Goal: Task Accomplishment & Management: Use online tool/utility

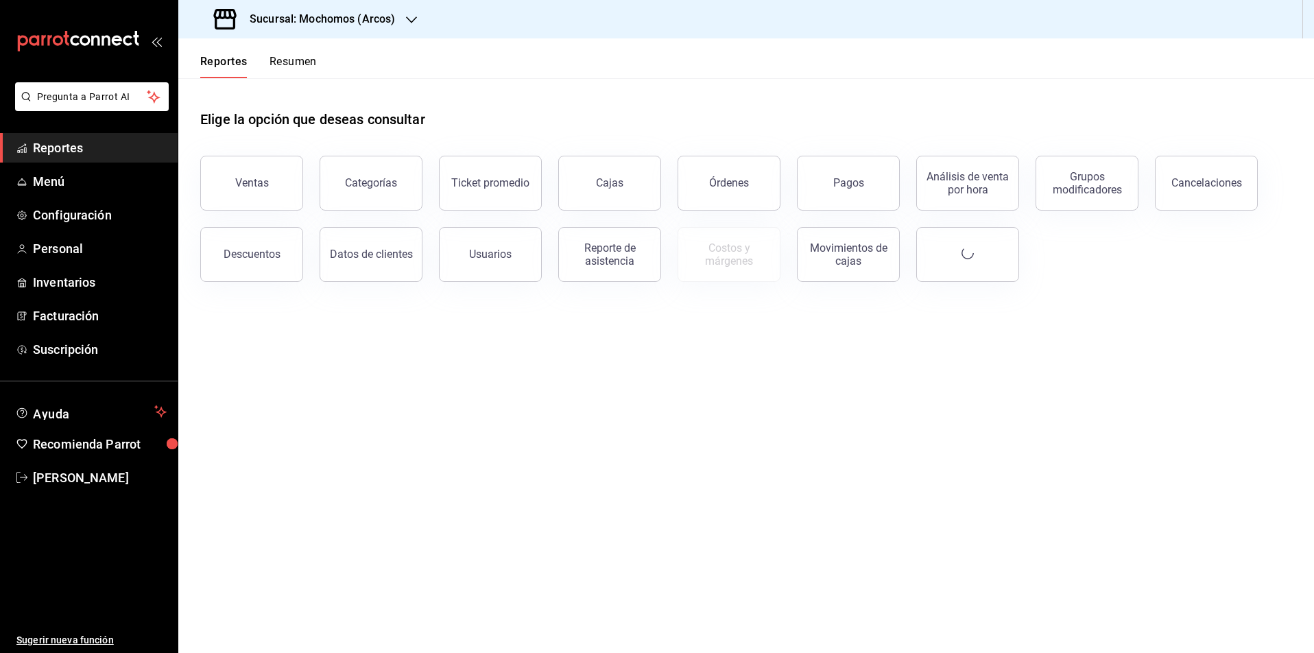
click at [413, 19] on icon "button" at bounding box center [411, 19] width 11 height 11
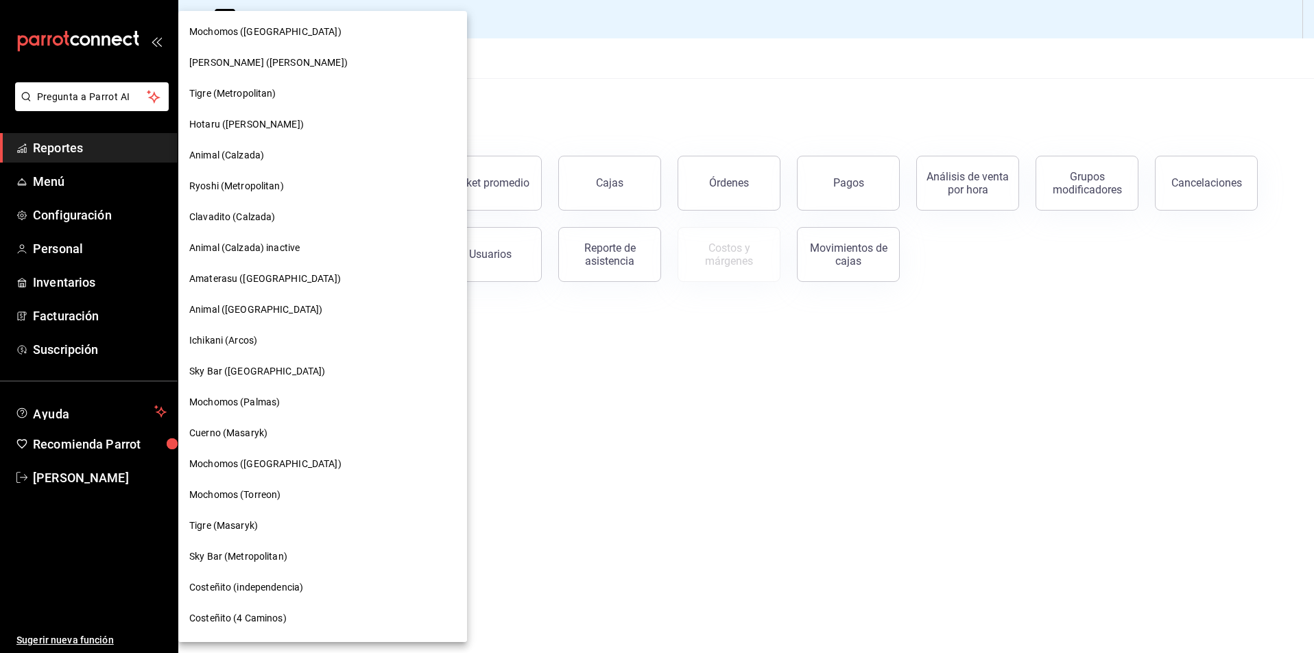
click at [225, 124] on span "Hotaru ([PERSON_NAME])" at bounding box center [246, 124] width 115 height 14
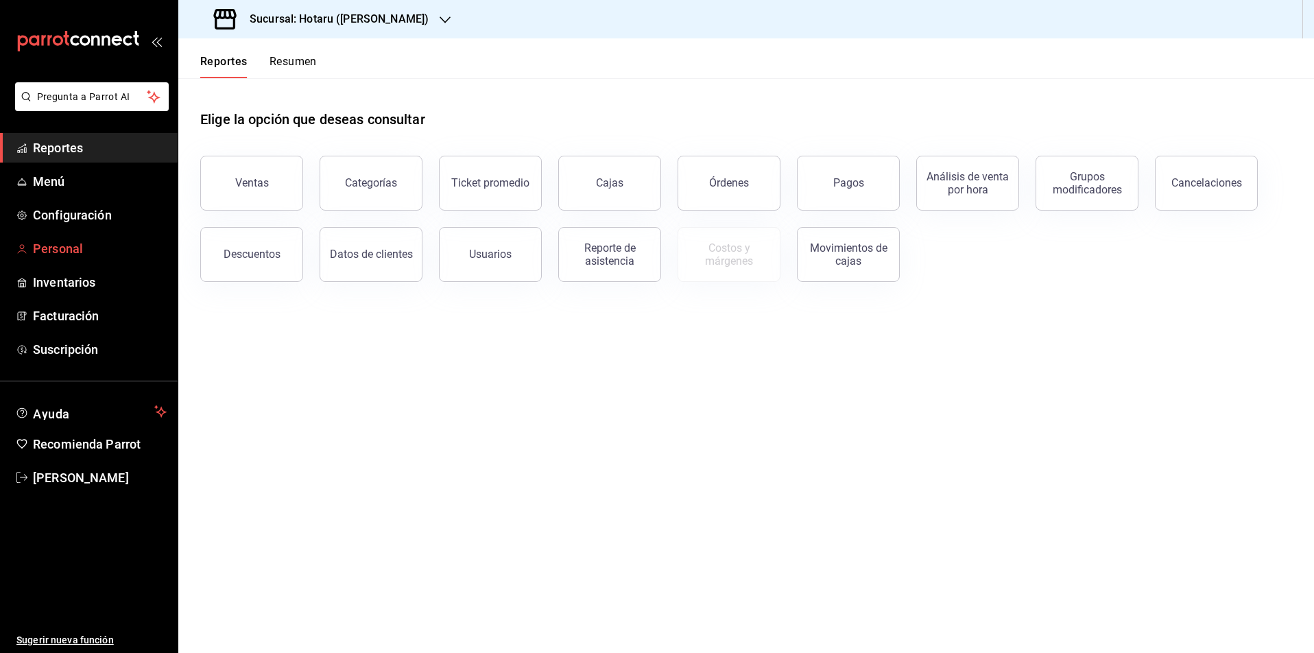
click at [73, 243] on span "Personal" at bounding box center [100, 248] width 134 height 19
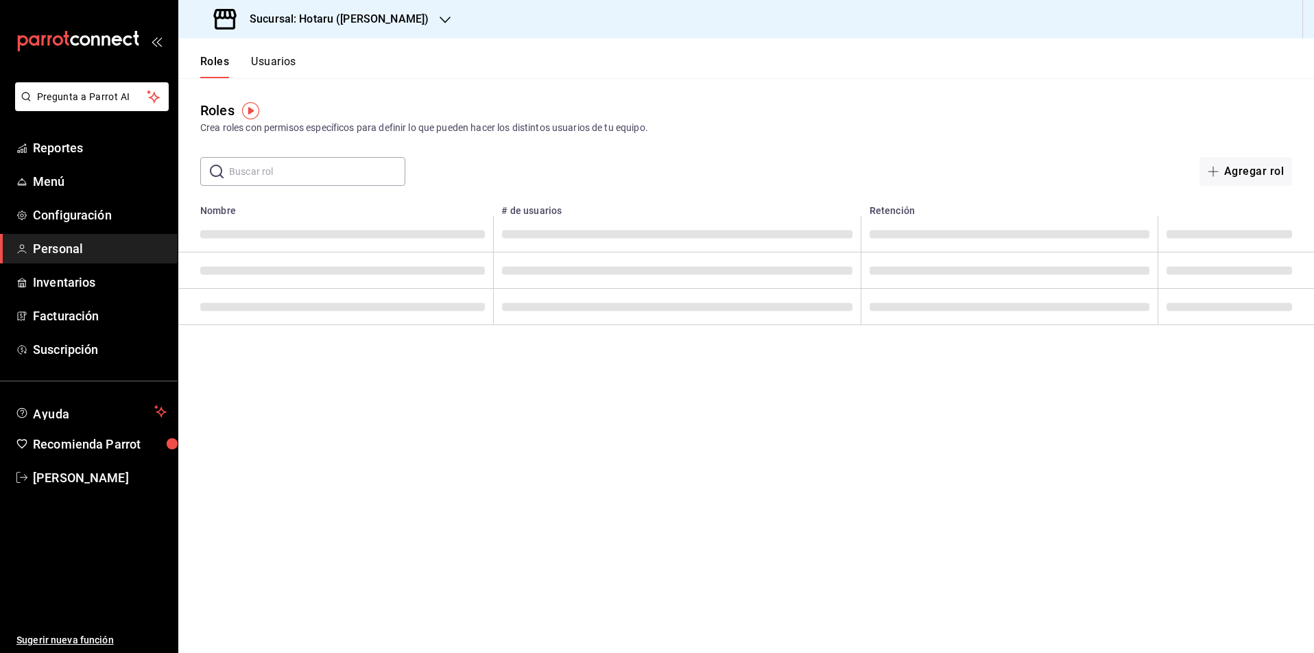
click at [275, 62] on button "Usuarios" at bounding box center [273, 66] width 45 height 23
click at [287, 163] on input "text" at bounding box center [317, 171] width 176 height 27
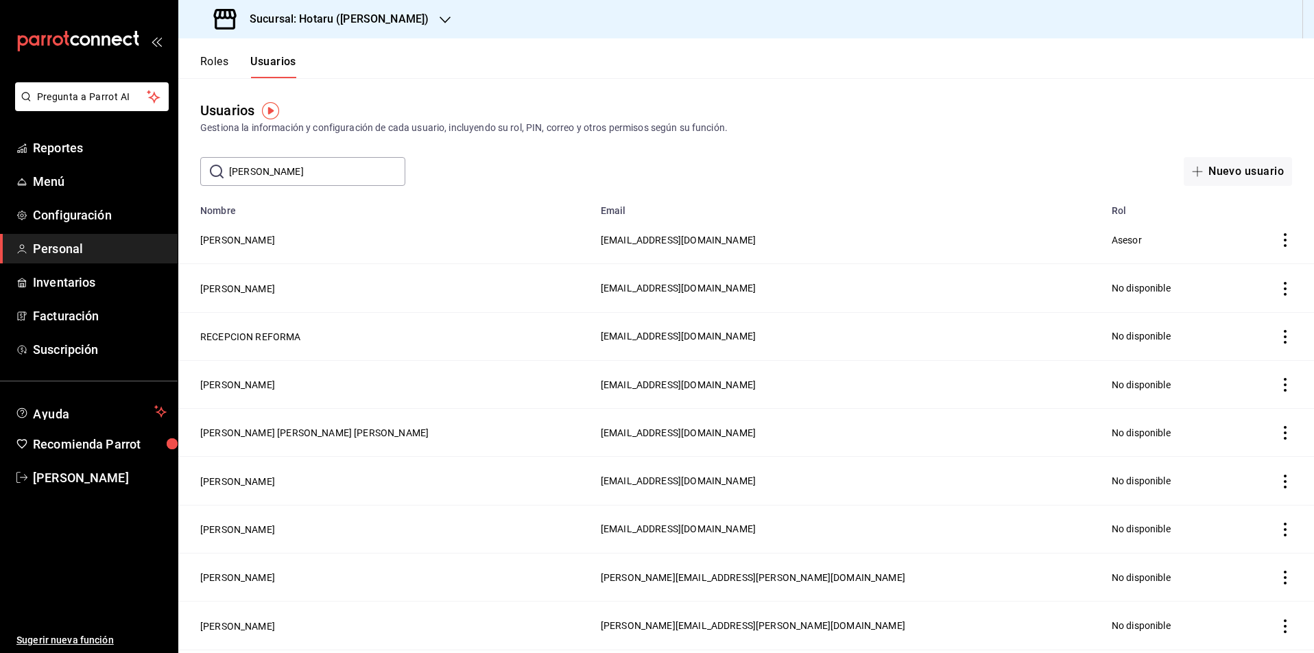
type input "[PERSON_NAME]"
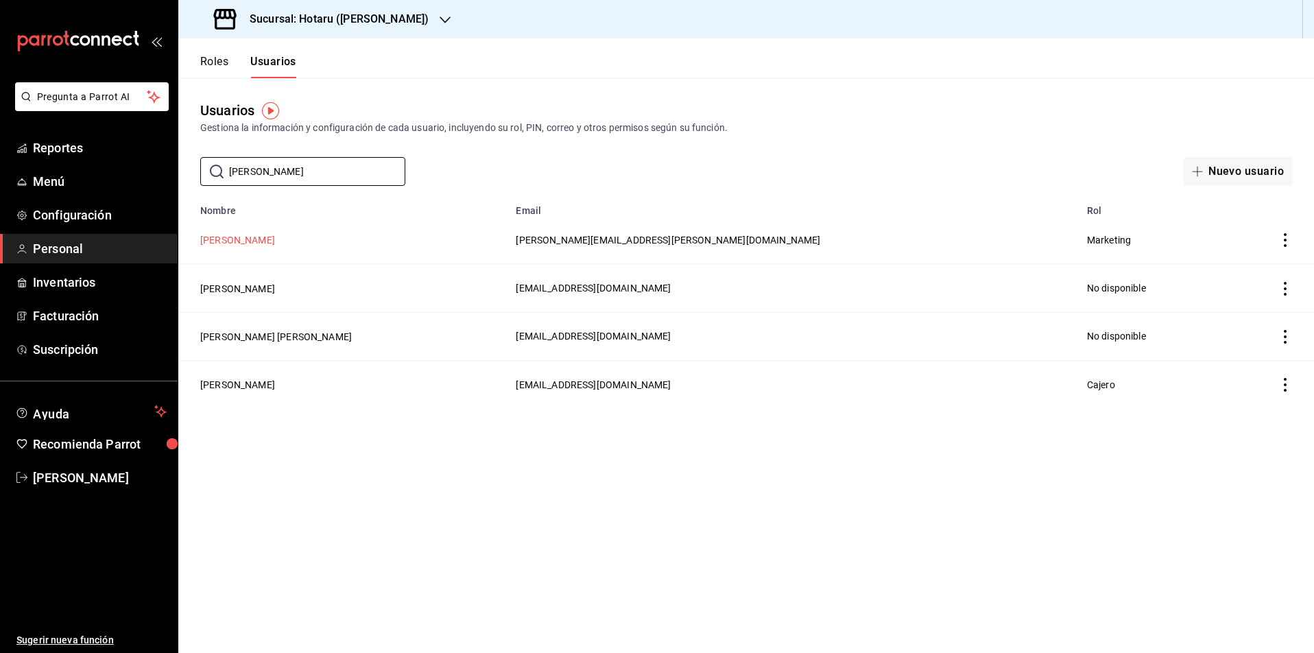
click at [230, 243] on button "[PERSON_NAME]" at bounding box center [237, 240] width 75 height 14
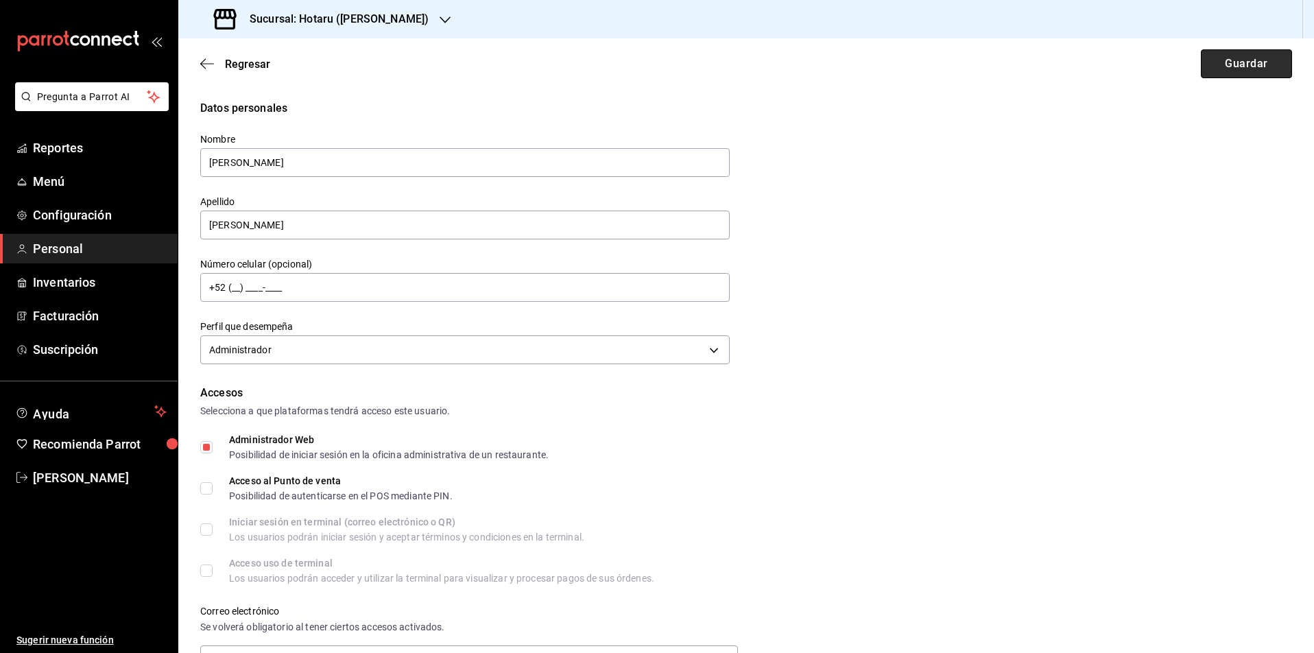
click at [1258, 58] on button "Guardar" at bounding box center [1246, 63] width 91 height 29
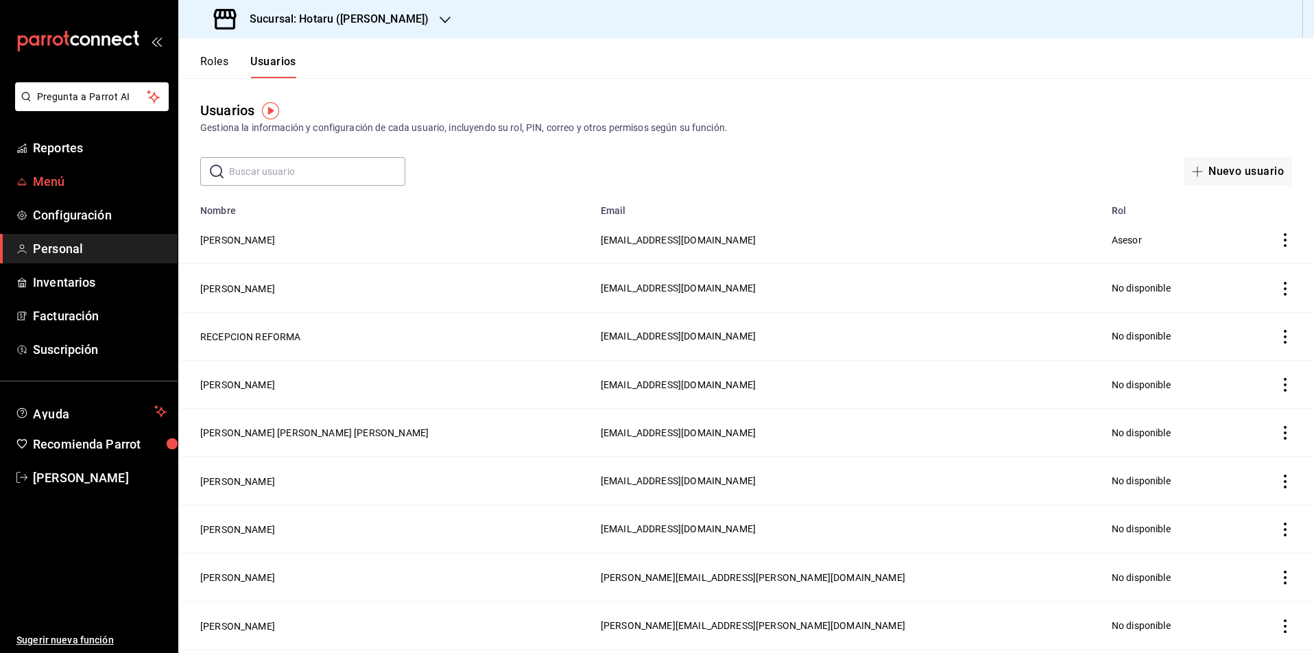
click at [40, 185] on span "Menú" at bounding box center [100, 181] width 134 height 19
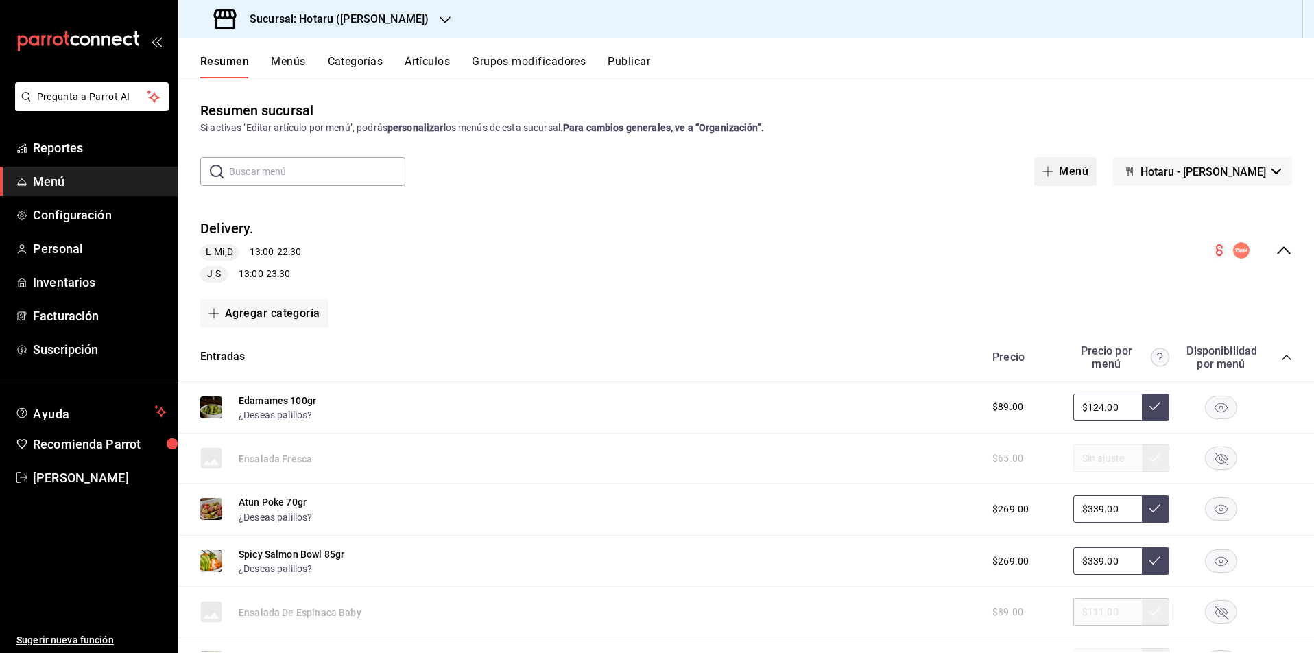
click at [1097, 177] on button "Menú" at bounding box center [1066, 171] width 62 height 29
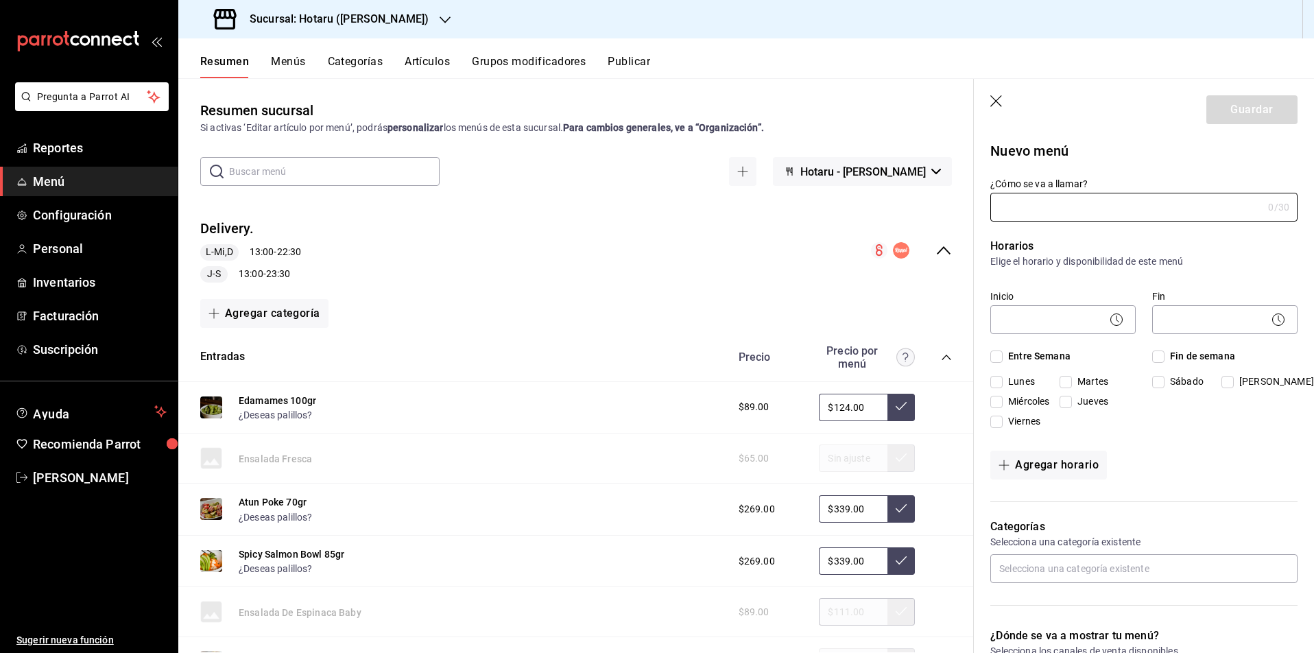
type input "1755625370369"
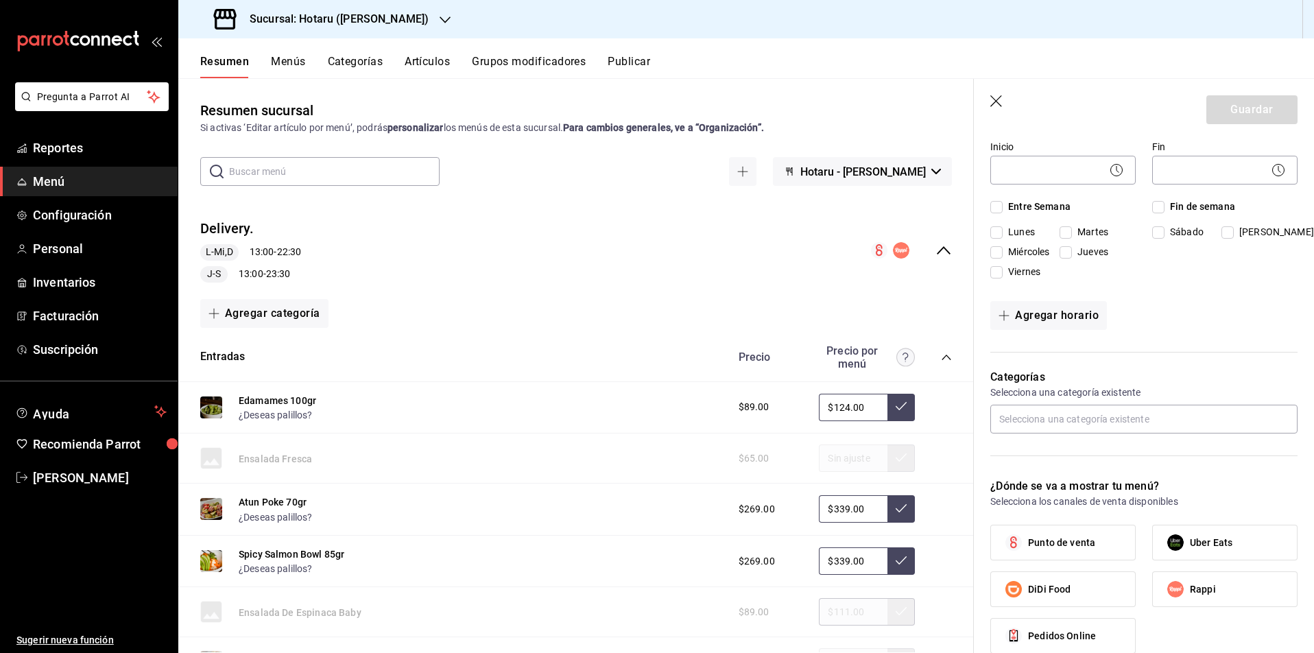
scroll to position [232, 0]
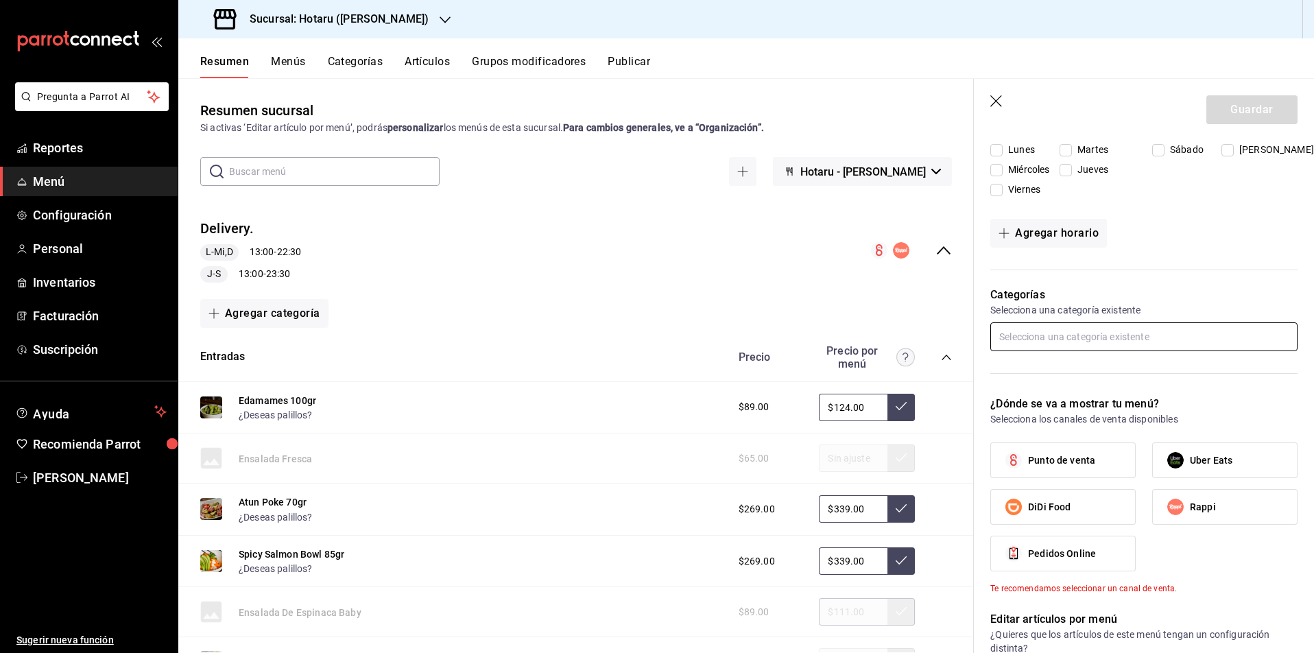
type input "fjdkdk"
click at [1057, 340] on input "text" at bounding box center [1144, 336] width 307 height 29
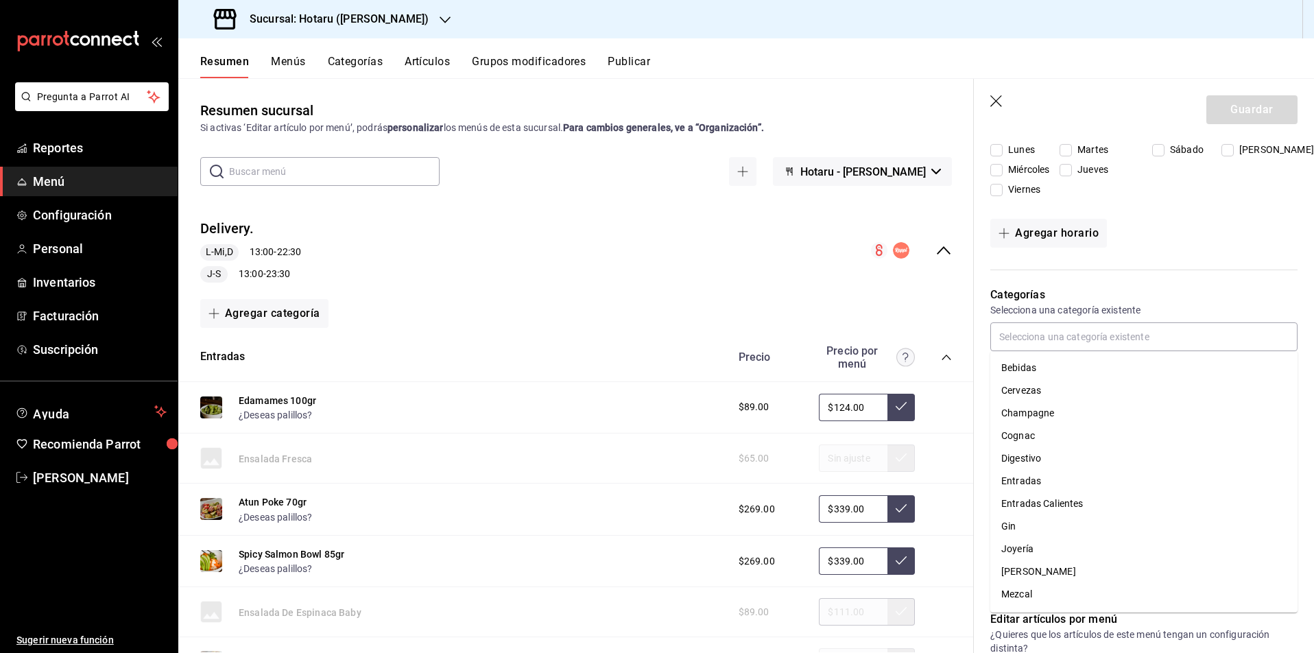
click at [1163, 263] on div "Horarios Elige el horario y disponibilidad de este menú Inicio ​ Fin ​ Entre Se…" at bounding box center [1136, 130] width 324 height 281
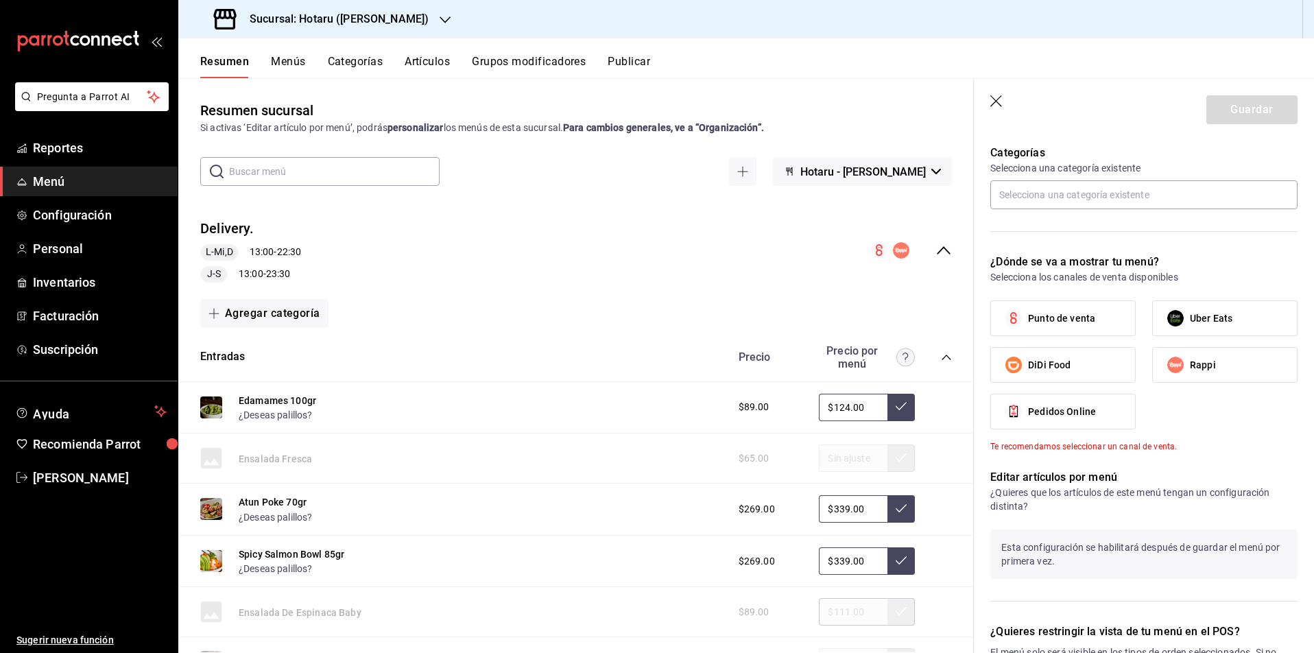
scroll to position [408, 0]
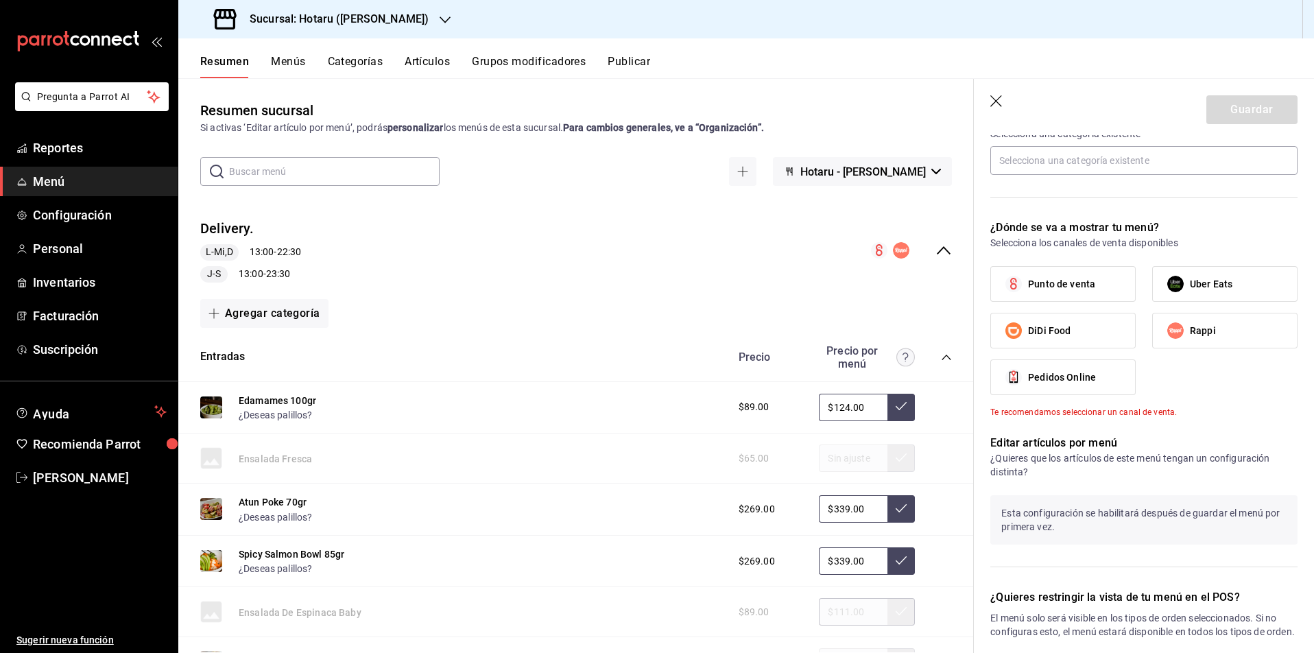
click at [1184, 287] on input "Uber Eats" at bounding box center [1175, 284] width 29 height 29
checkbox input "true"
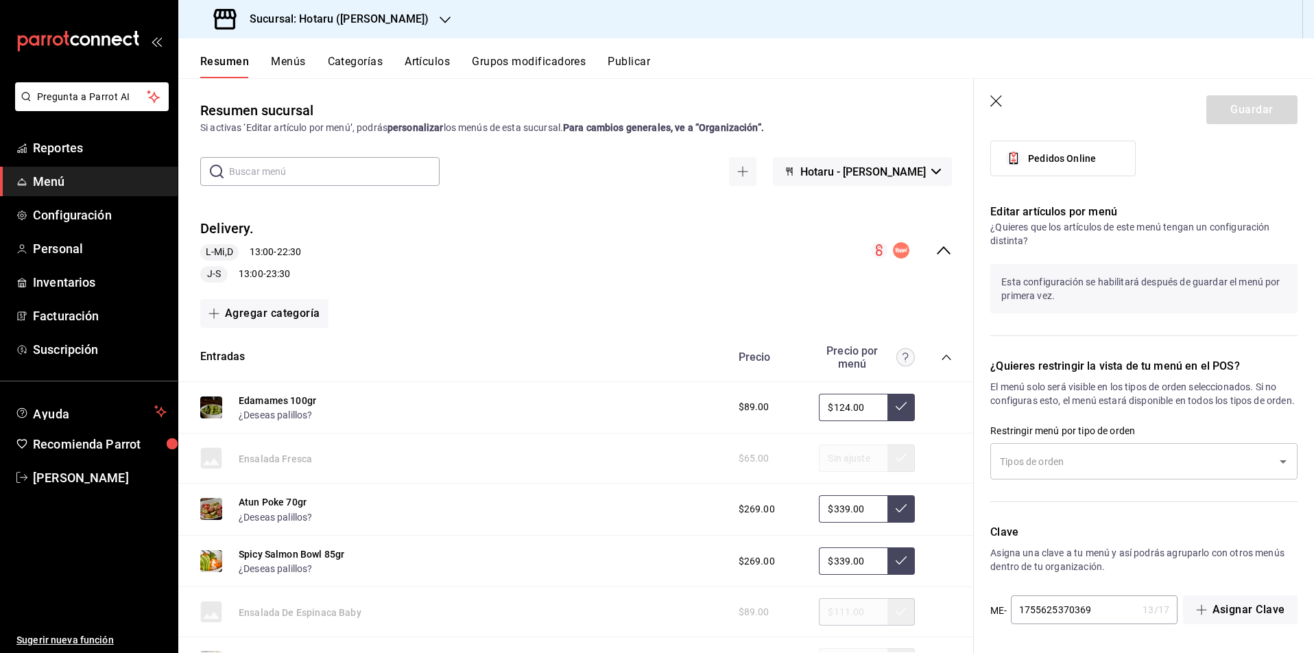
scroll to position [641, 0]
drag, startPoint x: 744, startPoint y: 410, endPoint x: 762, endPoint y: 409, distance: 17.9
click at [762, 409] on span "$89.00" at bounding box center [754, 407] width 31 height 14
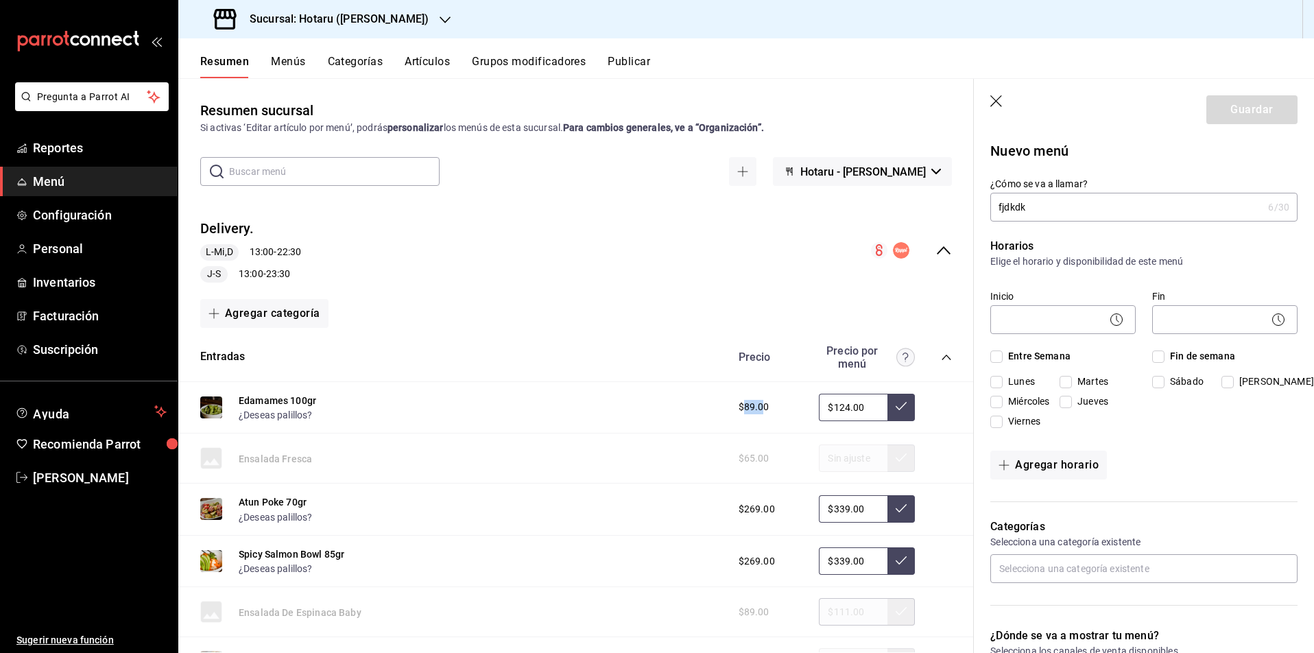
scroll to position [0, 0]
click at [996, 102] on icon "button" at bounding box center [998, 102] width 14 height 14
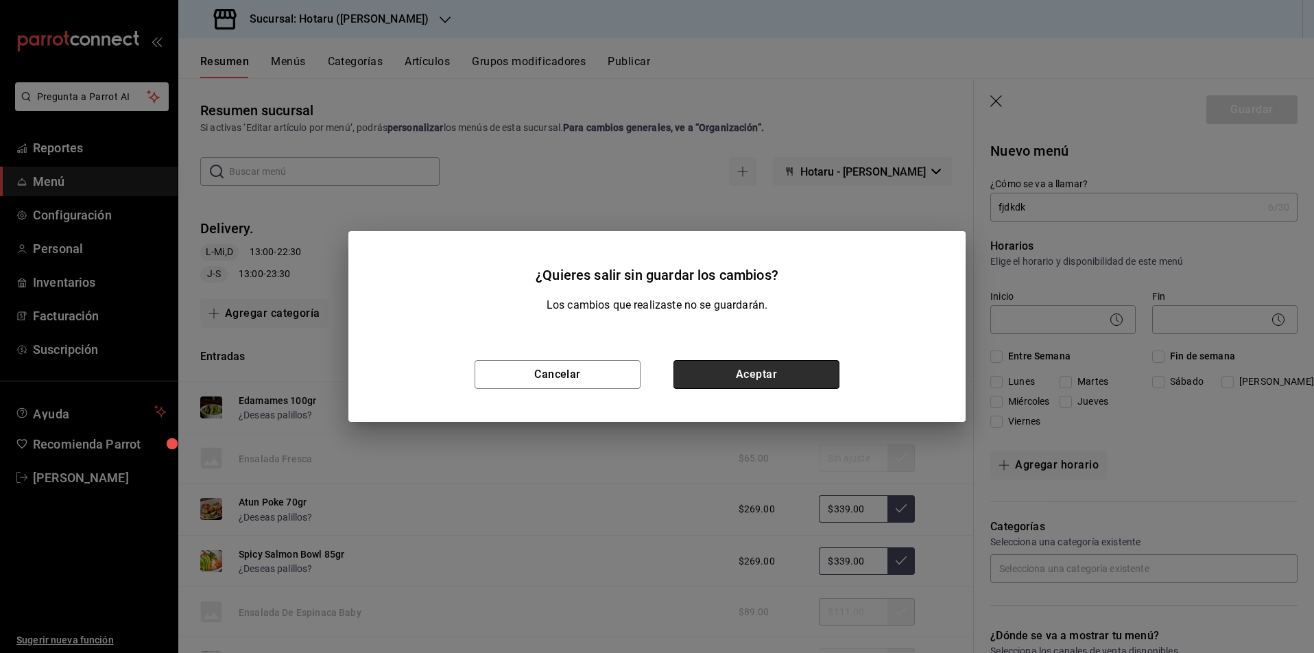
click at [717, 376] on button "Aceptar" at bounding box center [757, 374] width 166 height 29
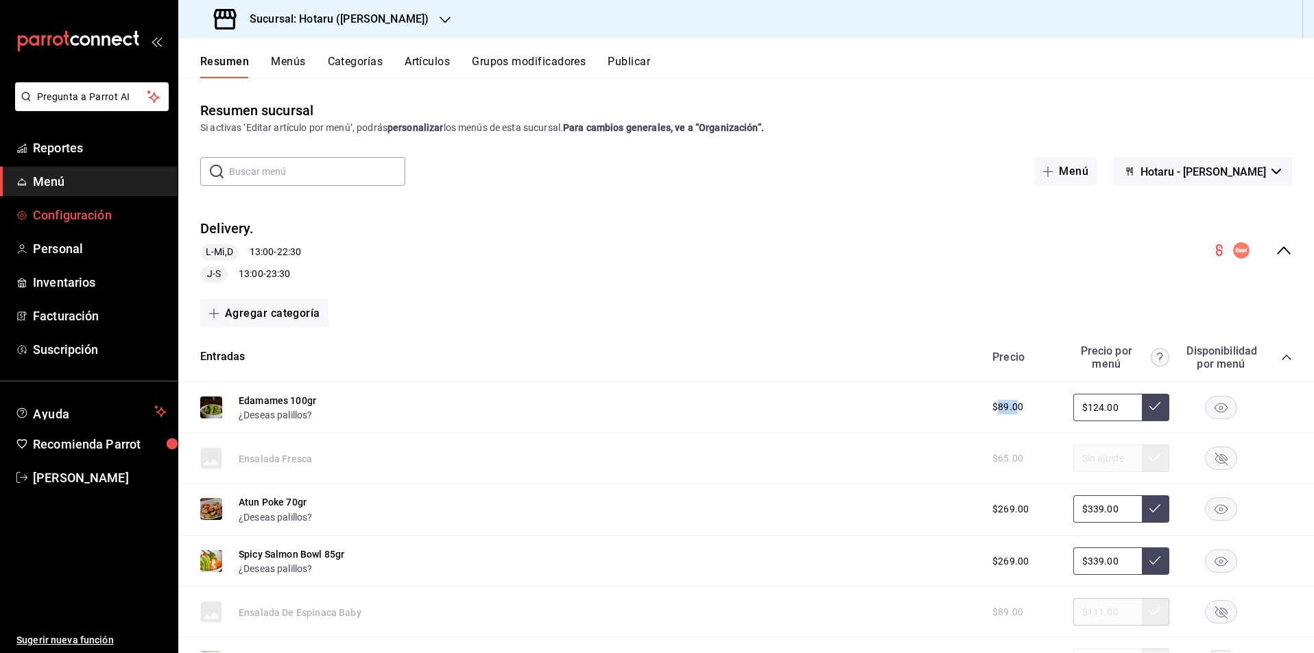
click at [39, 217] on span "Configuración" at bounding box center [100, 215] width 134 height 19
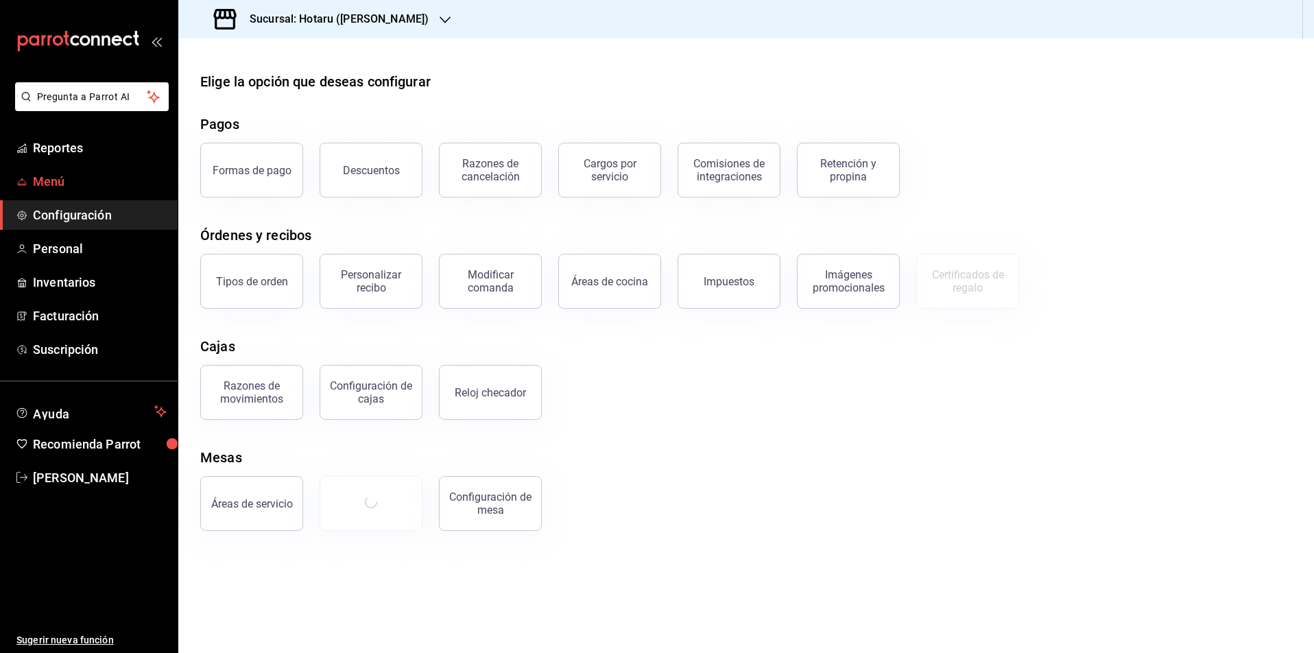
click at [54, 177] on span "Menú" at bounding box center [100, 181] width 134 height 19
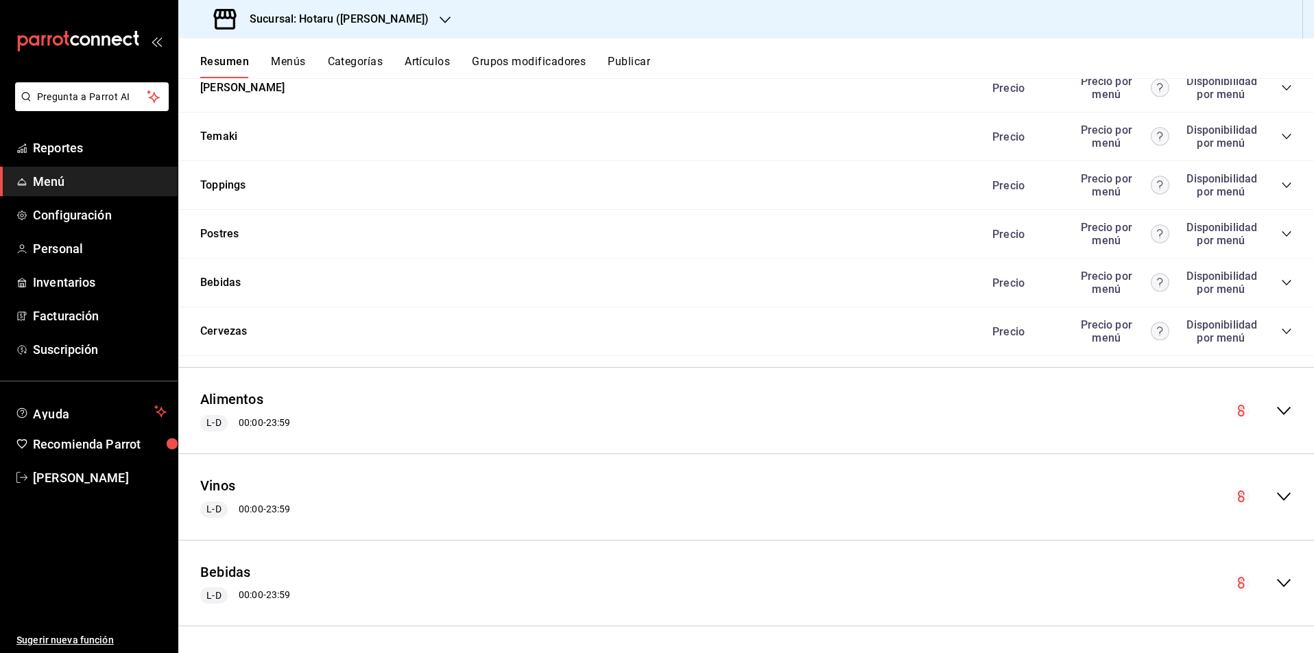
click at [1285, 411] on icon "collapse-menu-row" at bounding box center [1284, 411] width 16 height 16
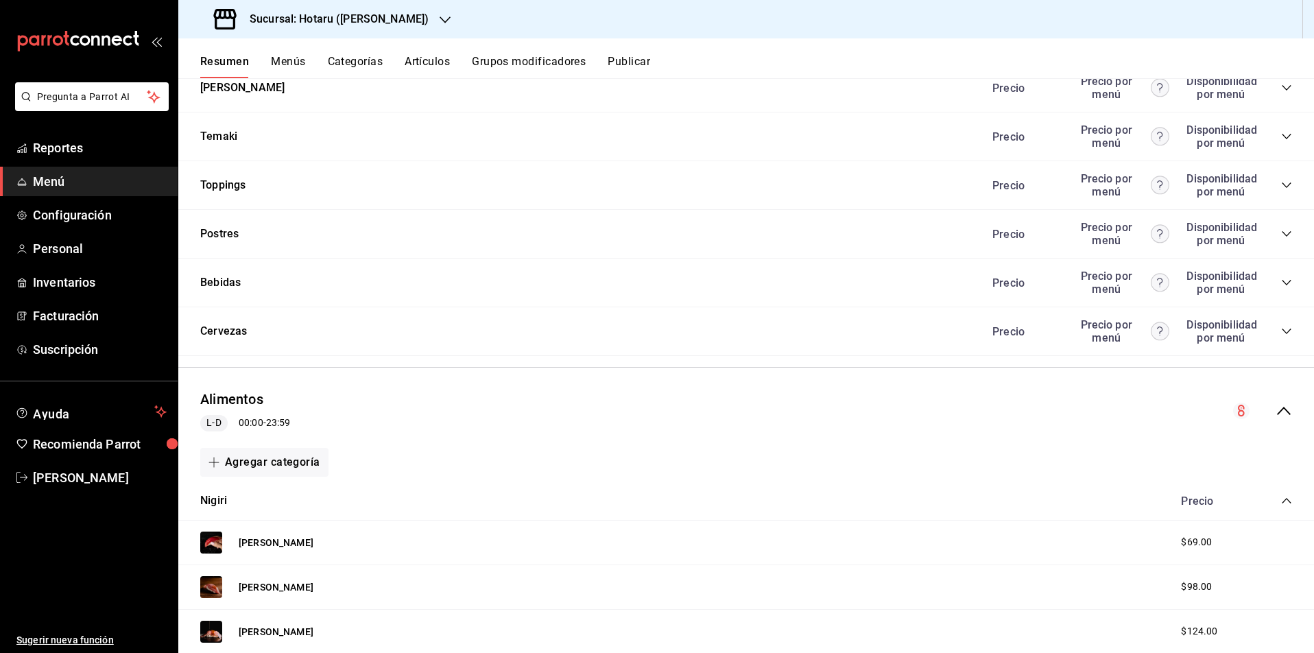
click at [1286, 410] on icon "collapse-menu-row" at bounding box center [1284, 411] width 14 height 8
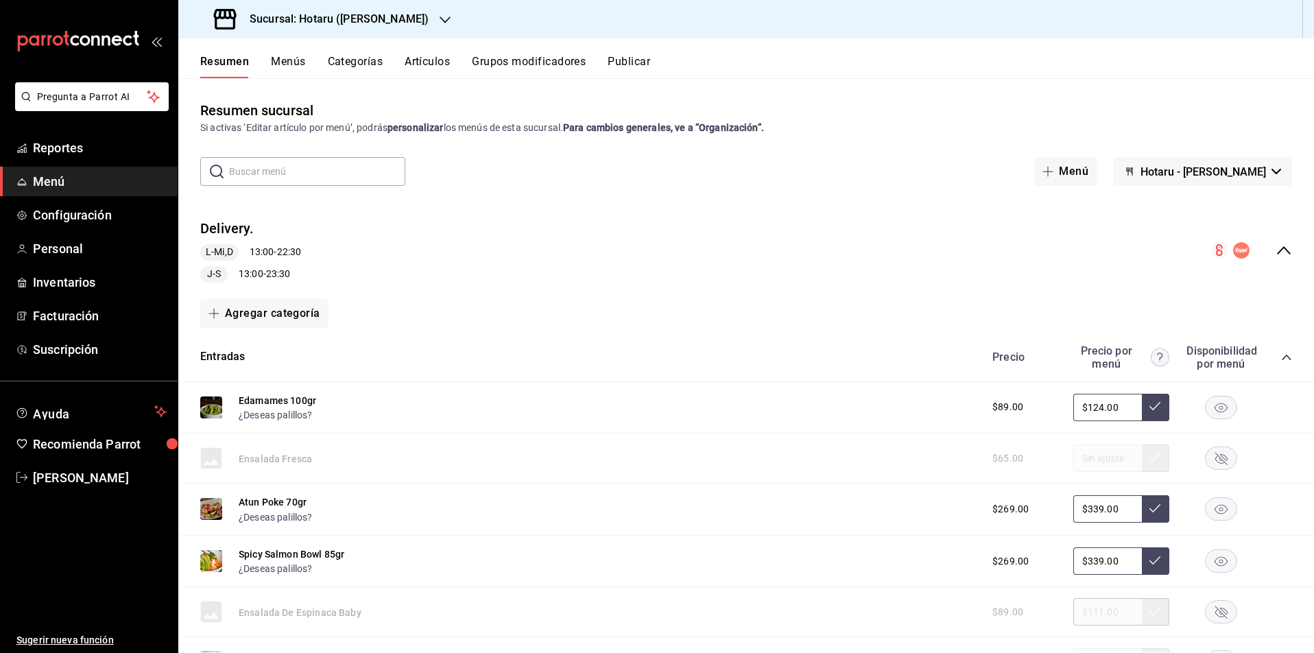
click at [1283, 251] on icon "collapse-menu-row" at bounding box center [1284, 250] width 16 height 16
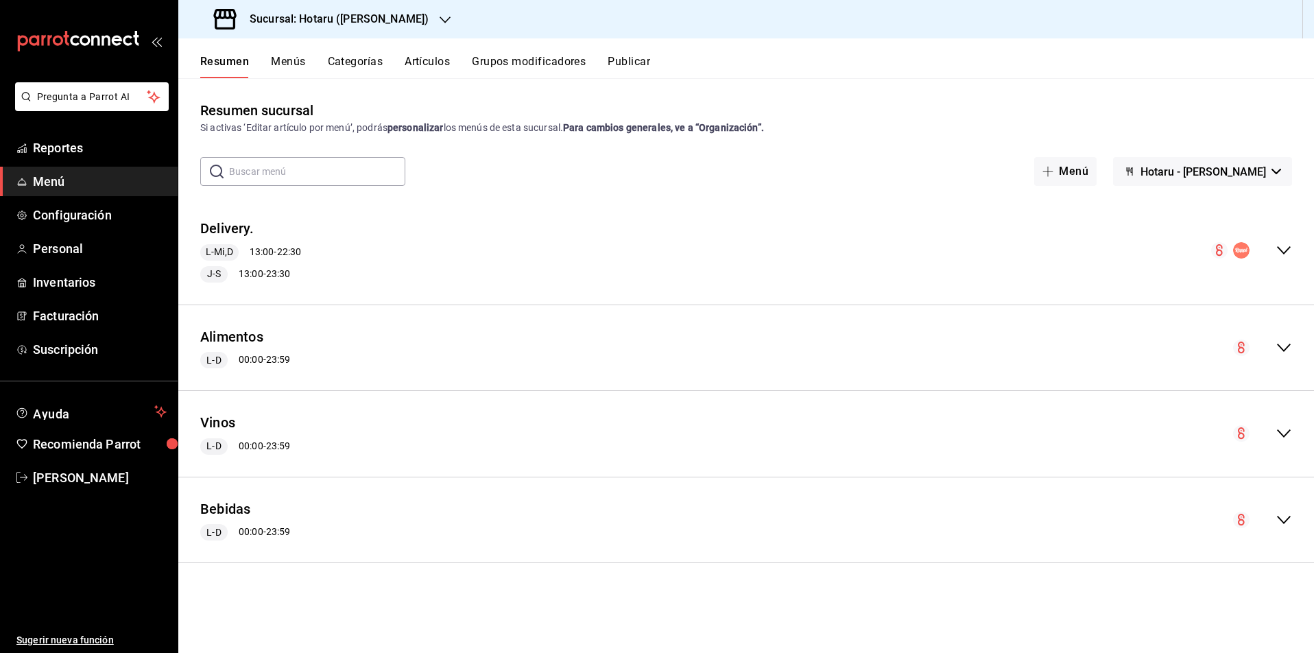
click at [1280, 250] on icon "collapse-menu-row" at bounding box center [1284, 250] width 16 height 16
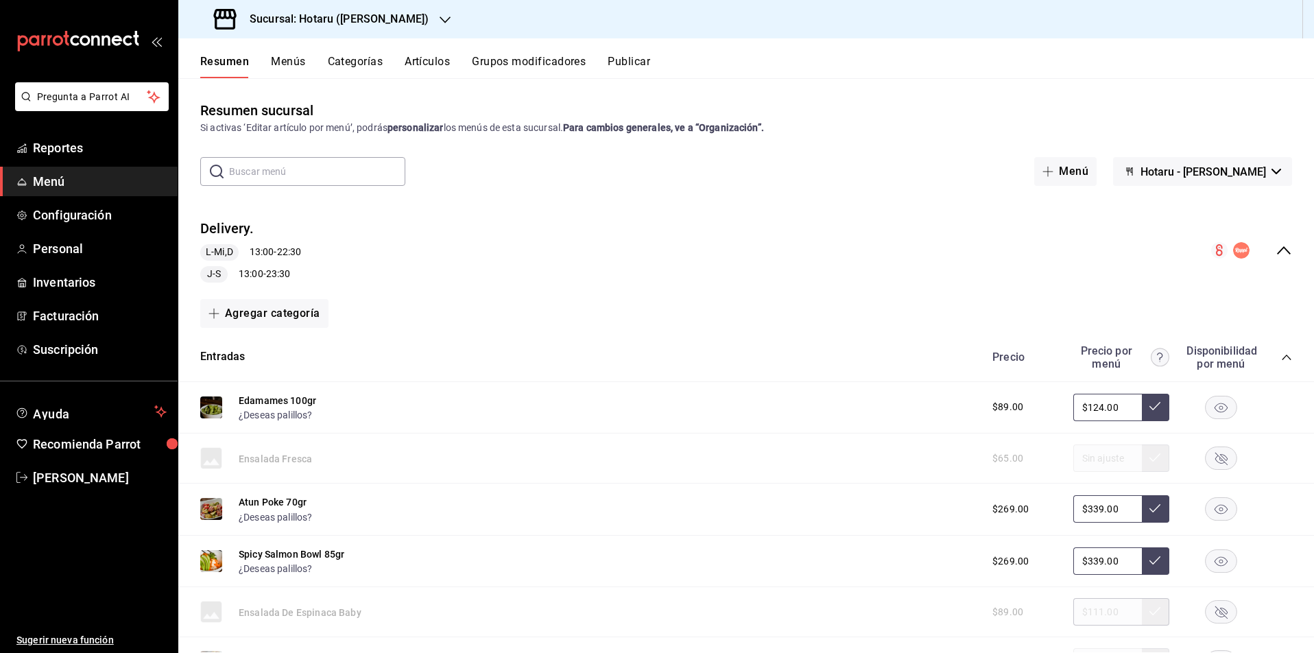
click at [1280, 250] on icon "collapse-menu-row" at bounding box center [1284, 250] width 14 height 8
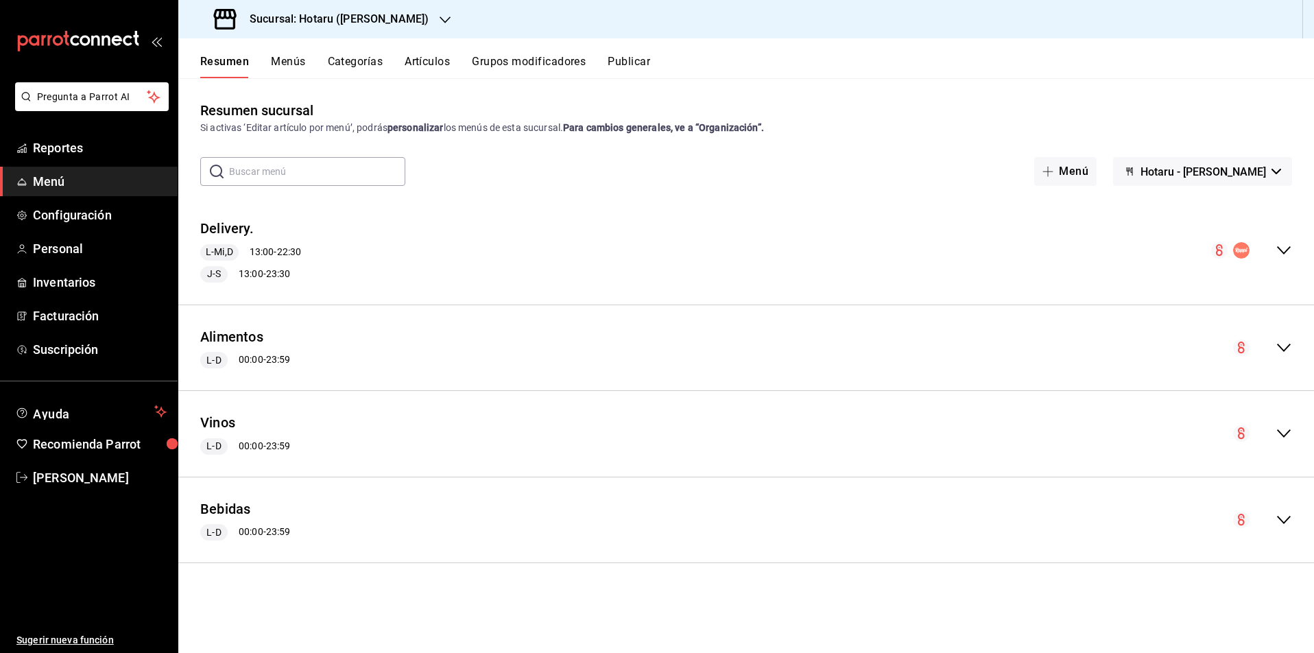
click at [1285, 252] on icon "collapse-menu-row" at bounding box center [1284, 250] width 16 height 16
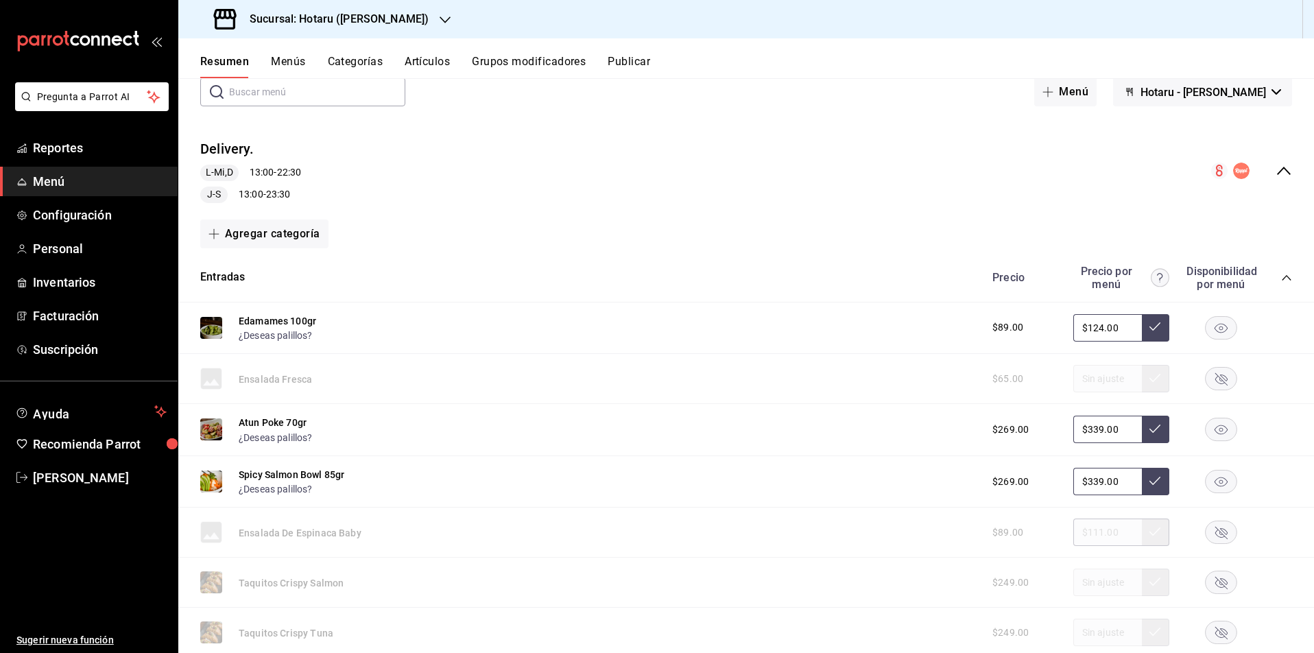
scroll to position [87, 0]
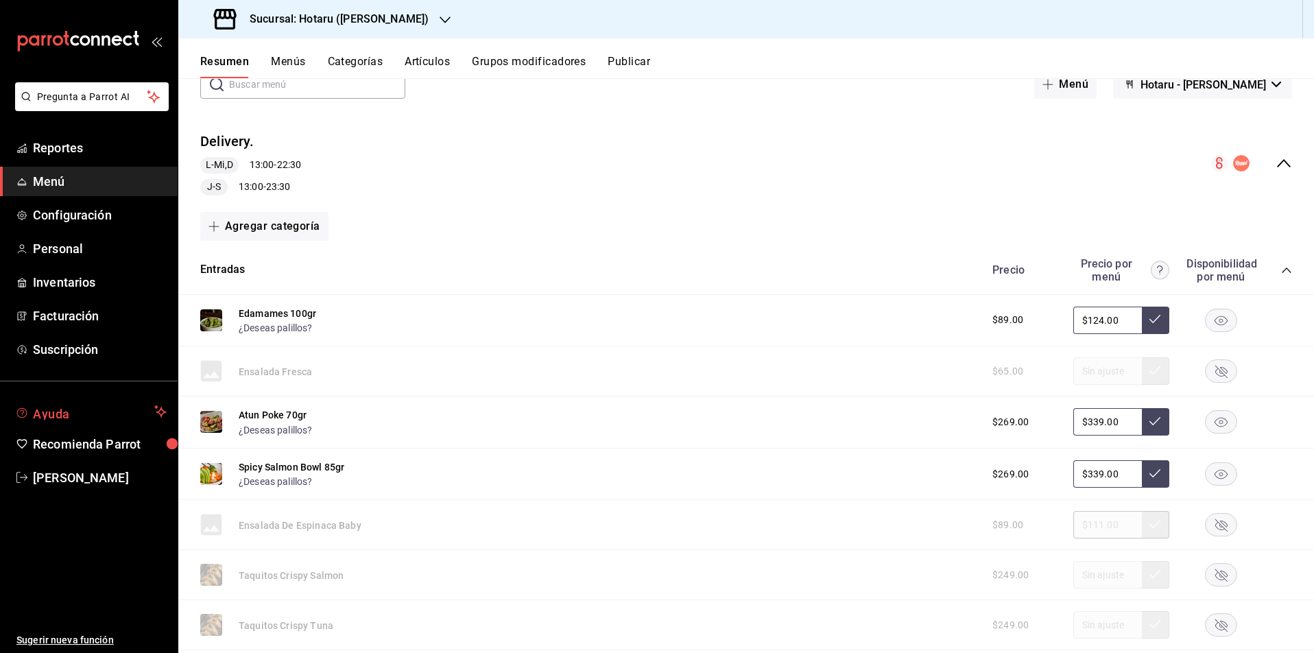
click at [53, 414] on span "Ayuda" at bounding box center [91, 411] width 116 height 16
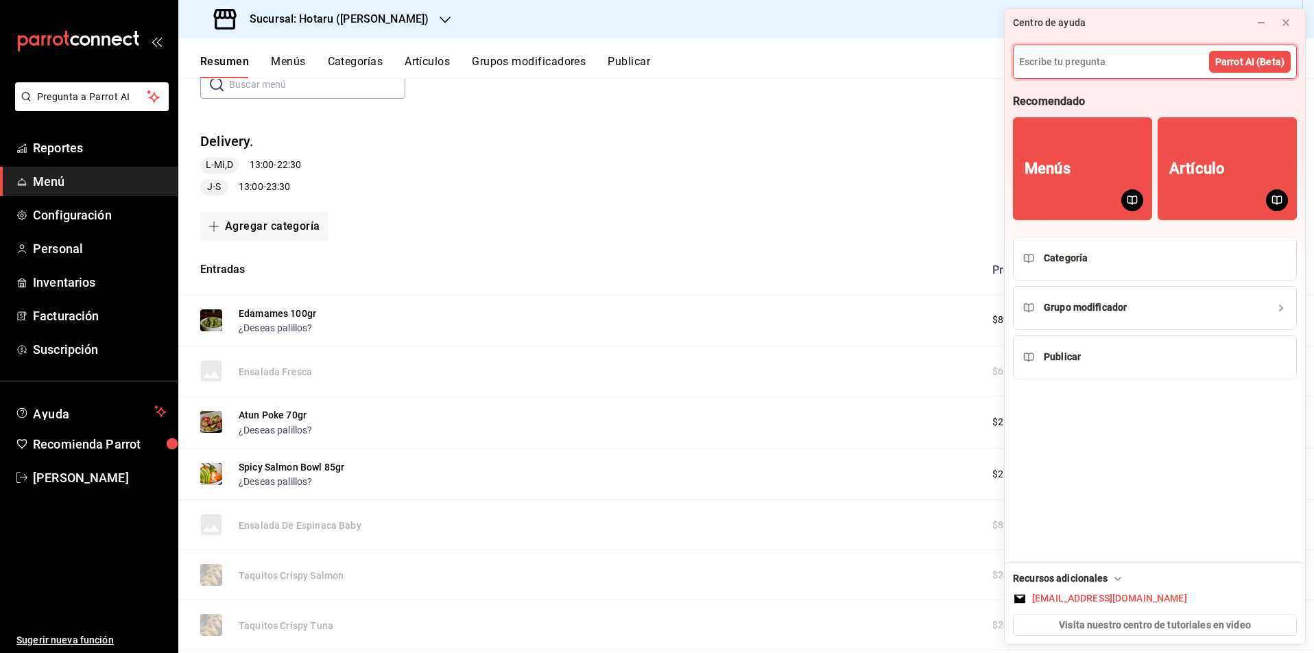
scroll to position [0, 0]
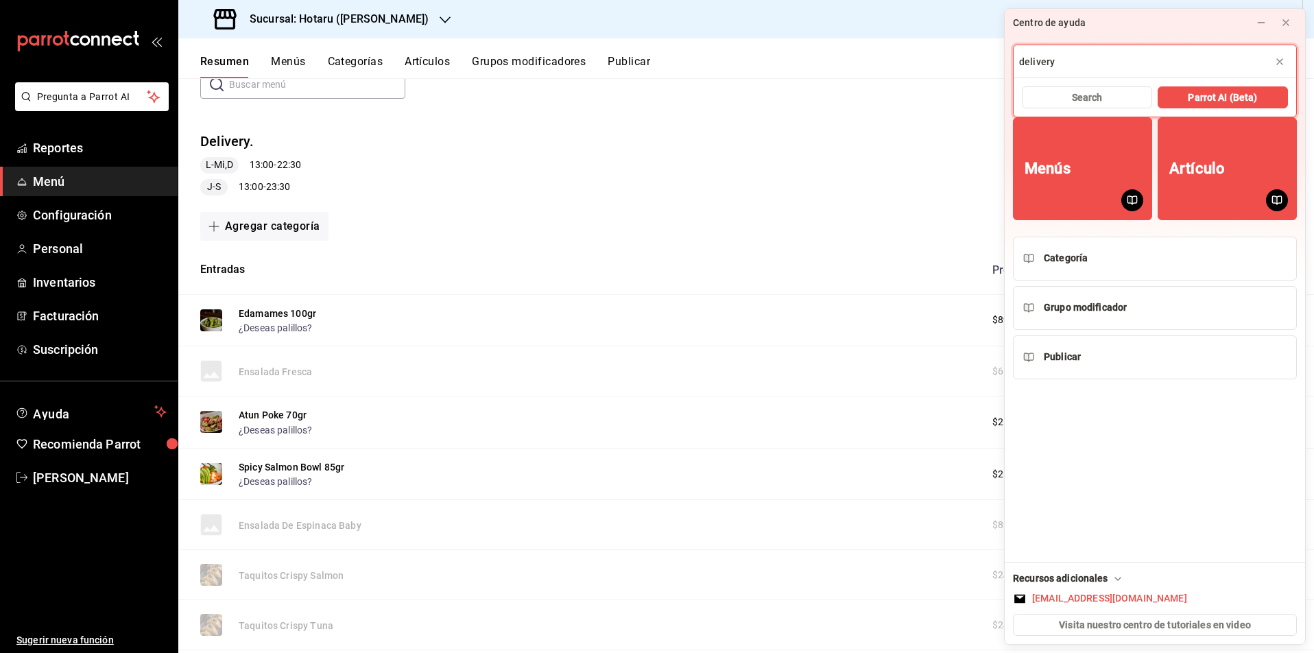
type input "delivery"
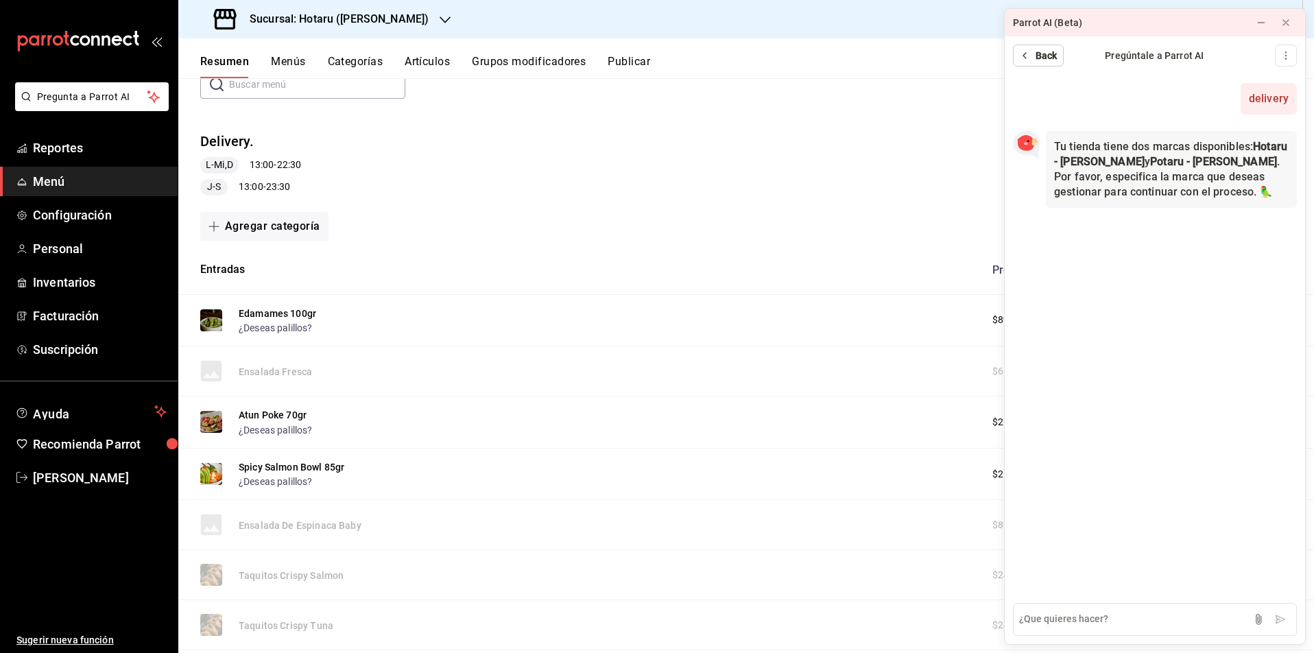
click at [1039, 53] on span "Back" at bounding box center [1047, 56] width 22 height 14
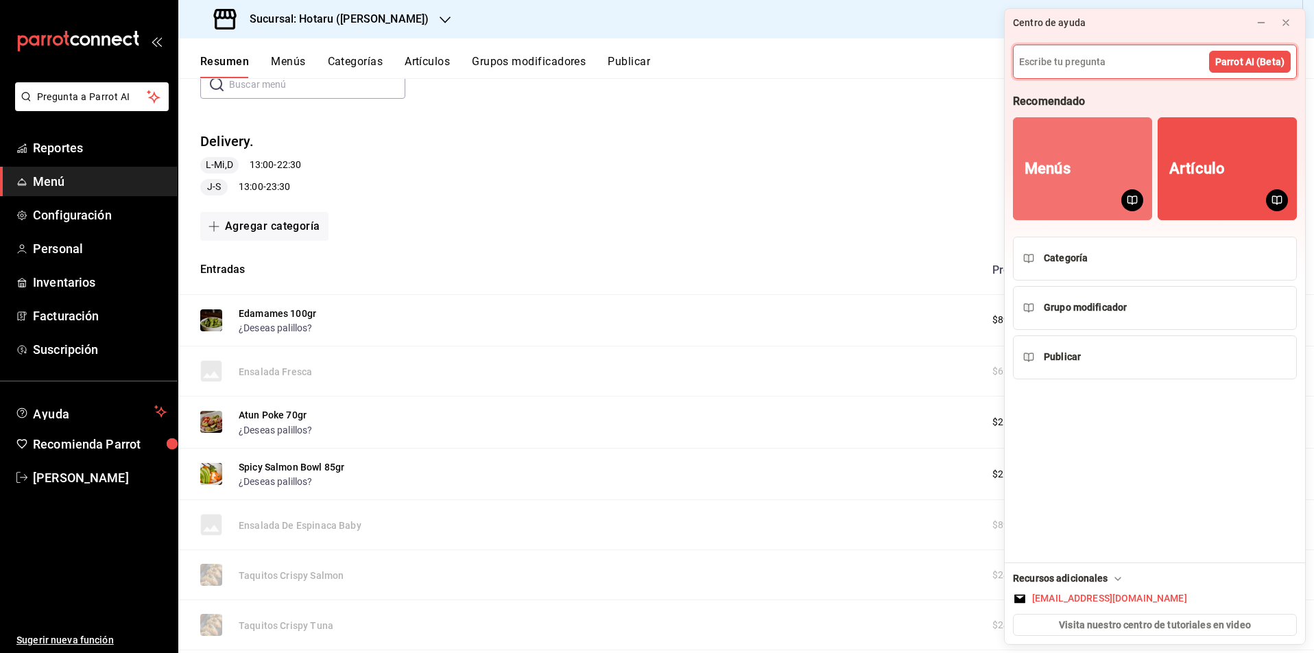
click at [1097, 128] on button "Menús" at bounding box center [1082, 168] width 139 height 103
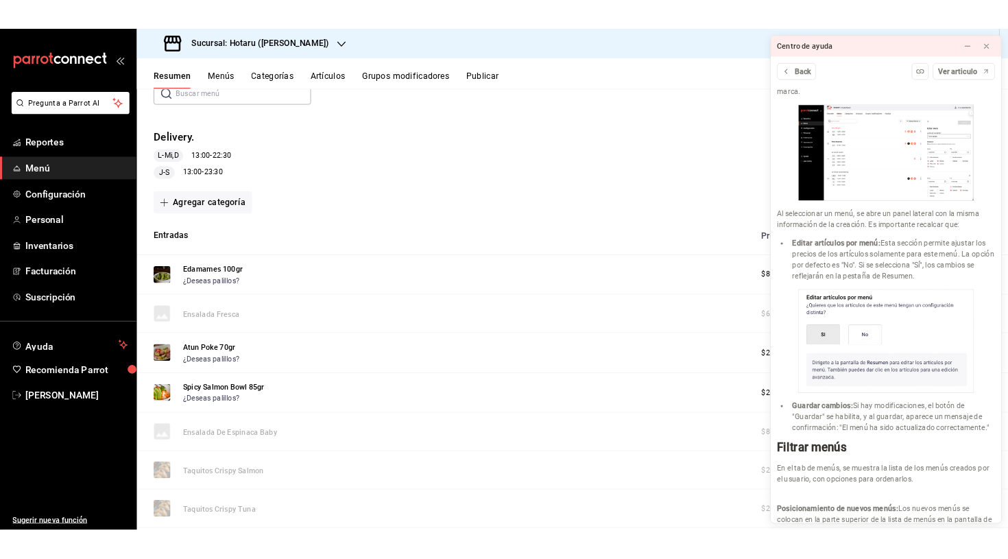
scroll to position [1094, 0]
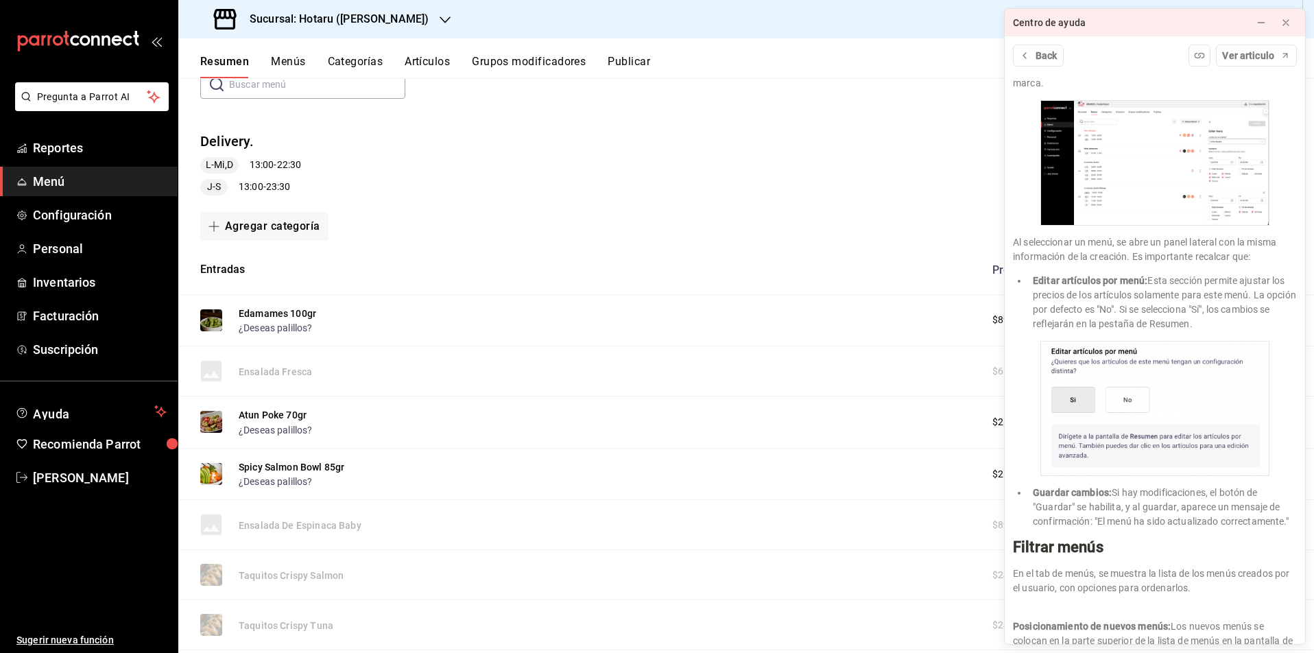
click at [776, 213] on div "Agregar categoría" at bounding box center [746, 226] width 1092 height 29
click at [298, 66] on button "Menús" at bounding box center [288, 66] width 34 height 23
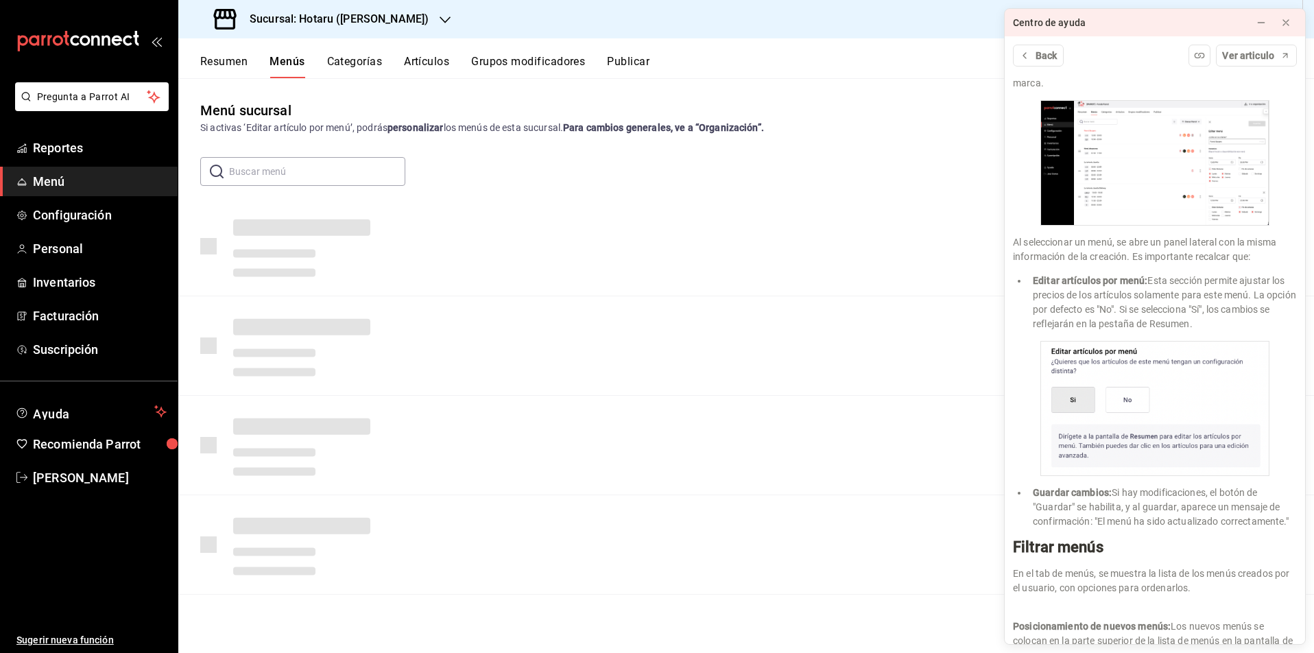
click at [637, 65] on button "Publicar" at bounding box center [628, 66] width 43 height 23
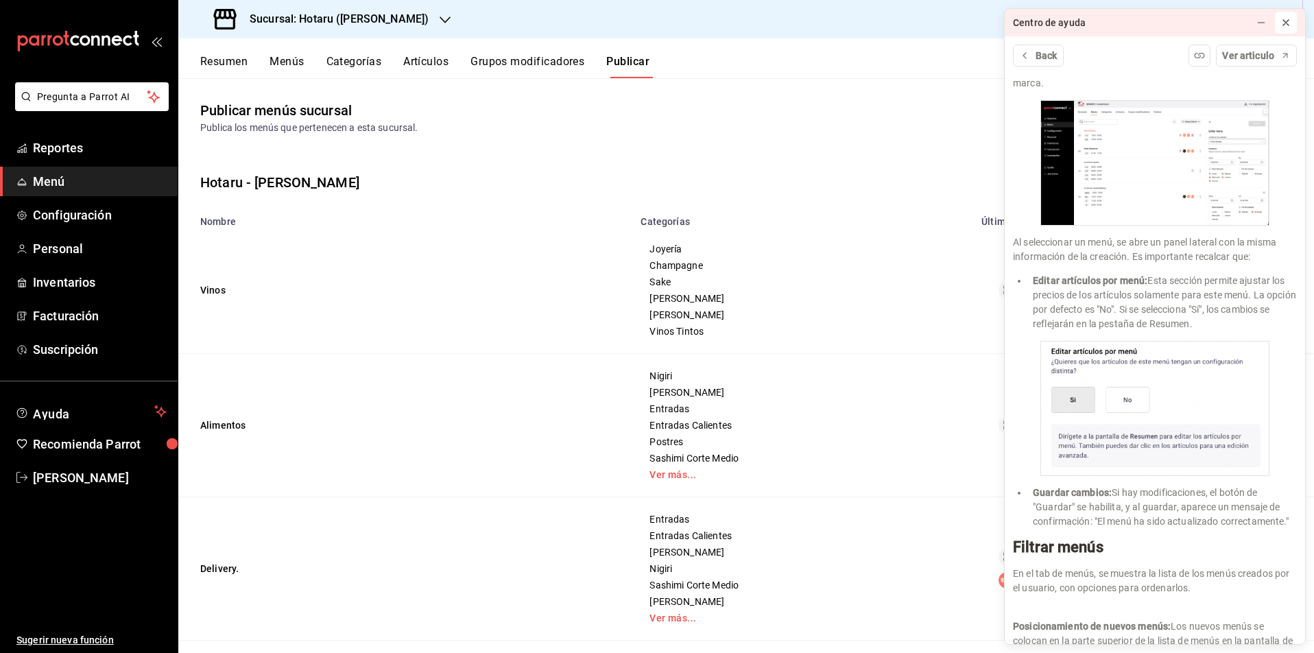
click at [1288, 23] on icon at bounding box center [1286, 22] width 11 height 11
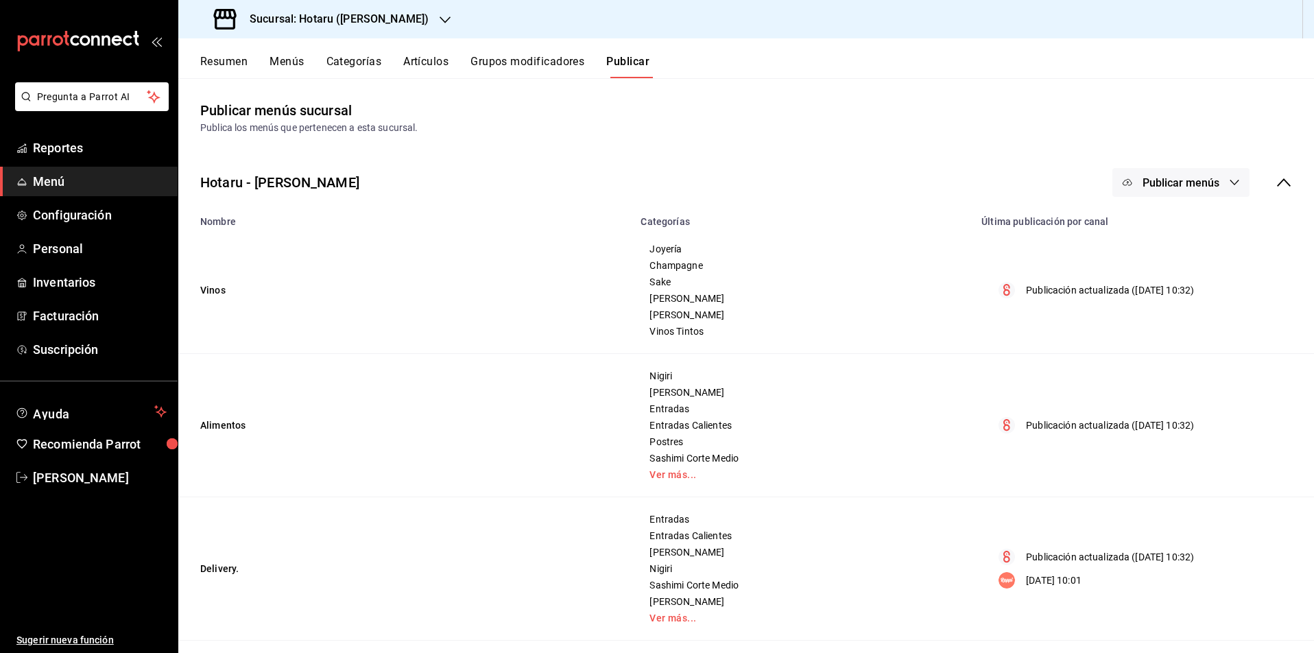
click at [1227, 189] on button "Publicar menús" at bounding box center [1181, 182] width 137 height 29
